Goal: Complete application form

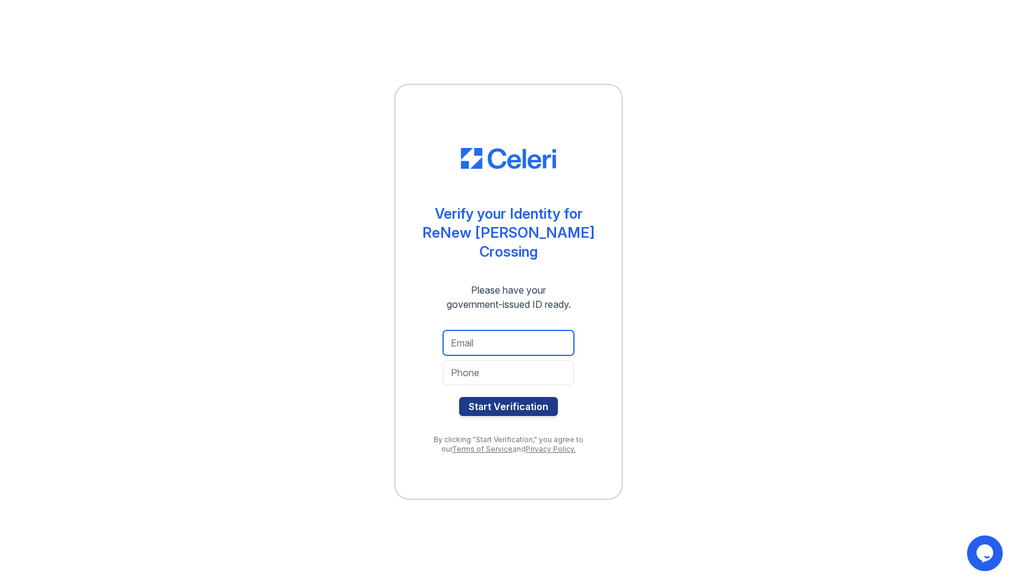
click at [473, 332] on input "email" at bounding box center [508, 343] width 131 height 25
type input "rachelouyangwa@gmail.com"
click at [503, 365] on input "tel" at bounding box center [508, 372] width 131 height 25
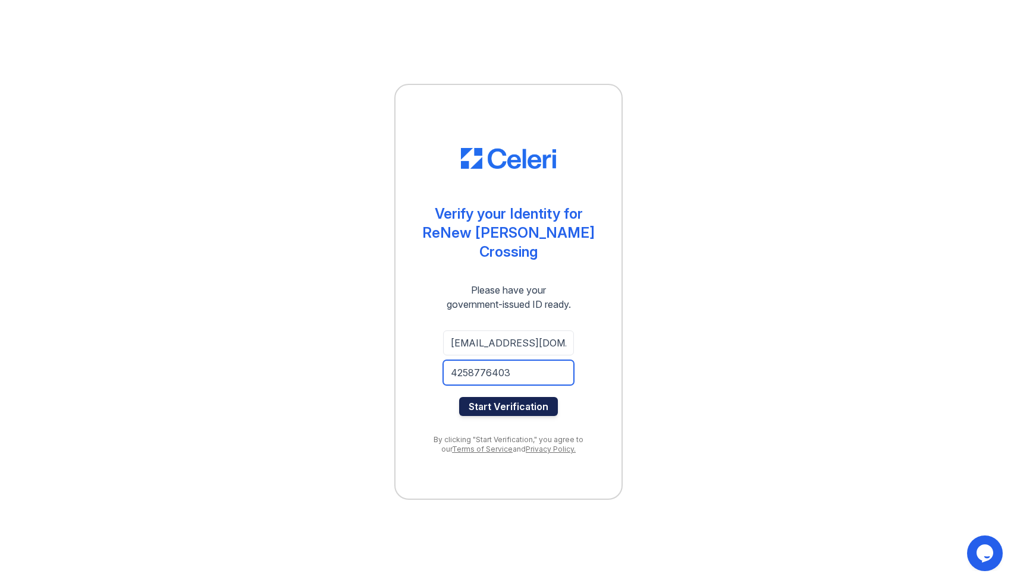
type input "4258776403"
click at [520, 400] on button "Start Verification" at bounding box center [508, 406] width 99 height 19
